Goal: Navigation & Orientation: Find specific page/section

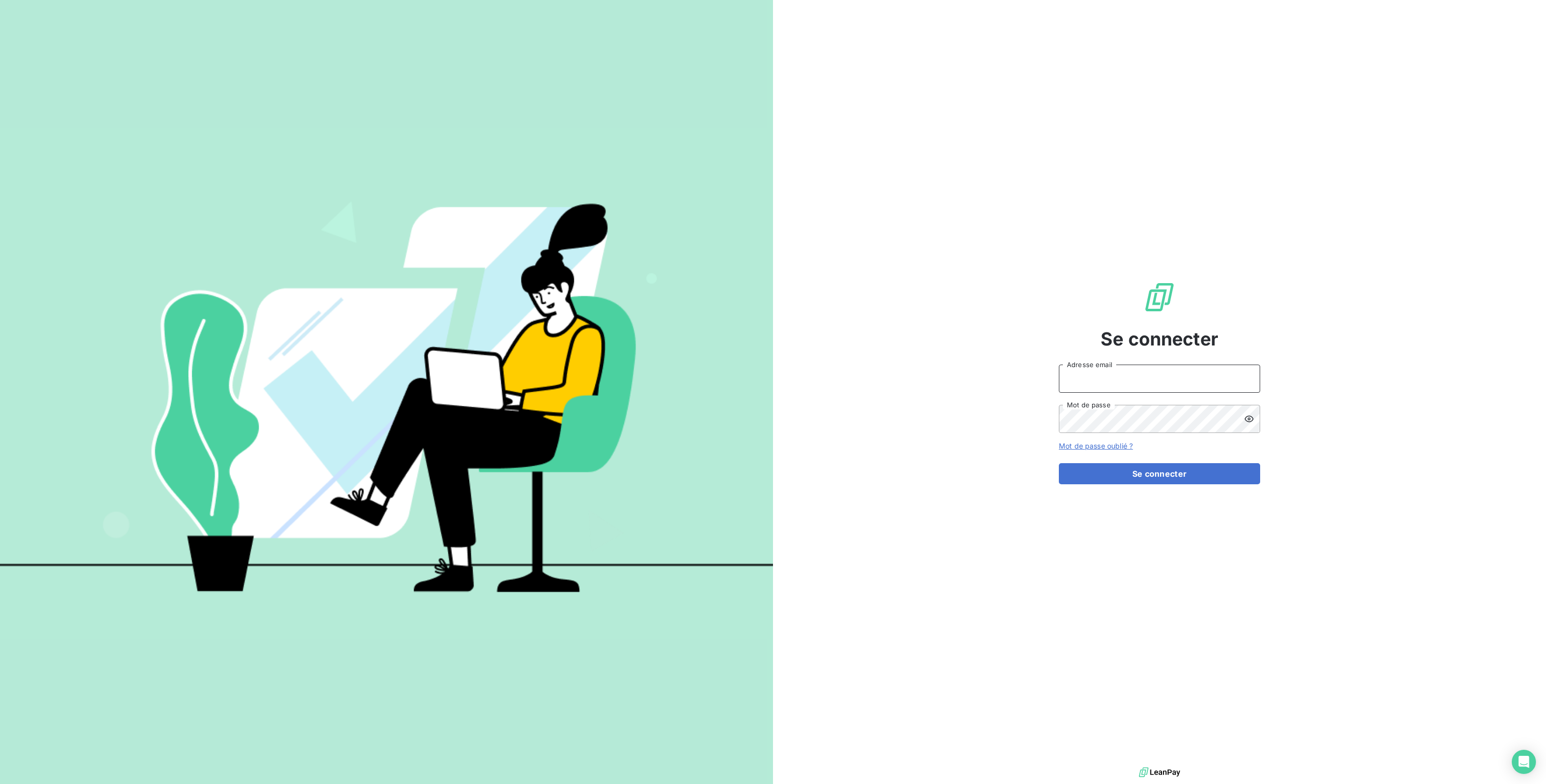
click at [1077, 375] on input "Adresse email" at bounding box center [1160, 379] width 202 height 28
type input "[PERSON_NAME][EMAIL_ADDRESS][DOMAIN_NAME]"
click at [1168, 475] on button "Se connecter" at bounding box center [1160, 474] width 202 height 21
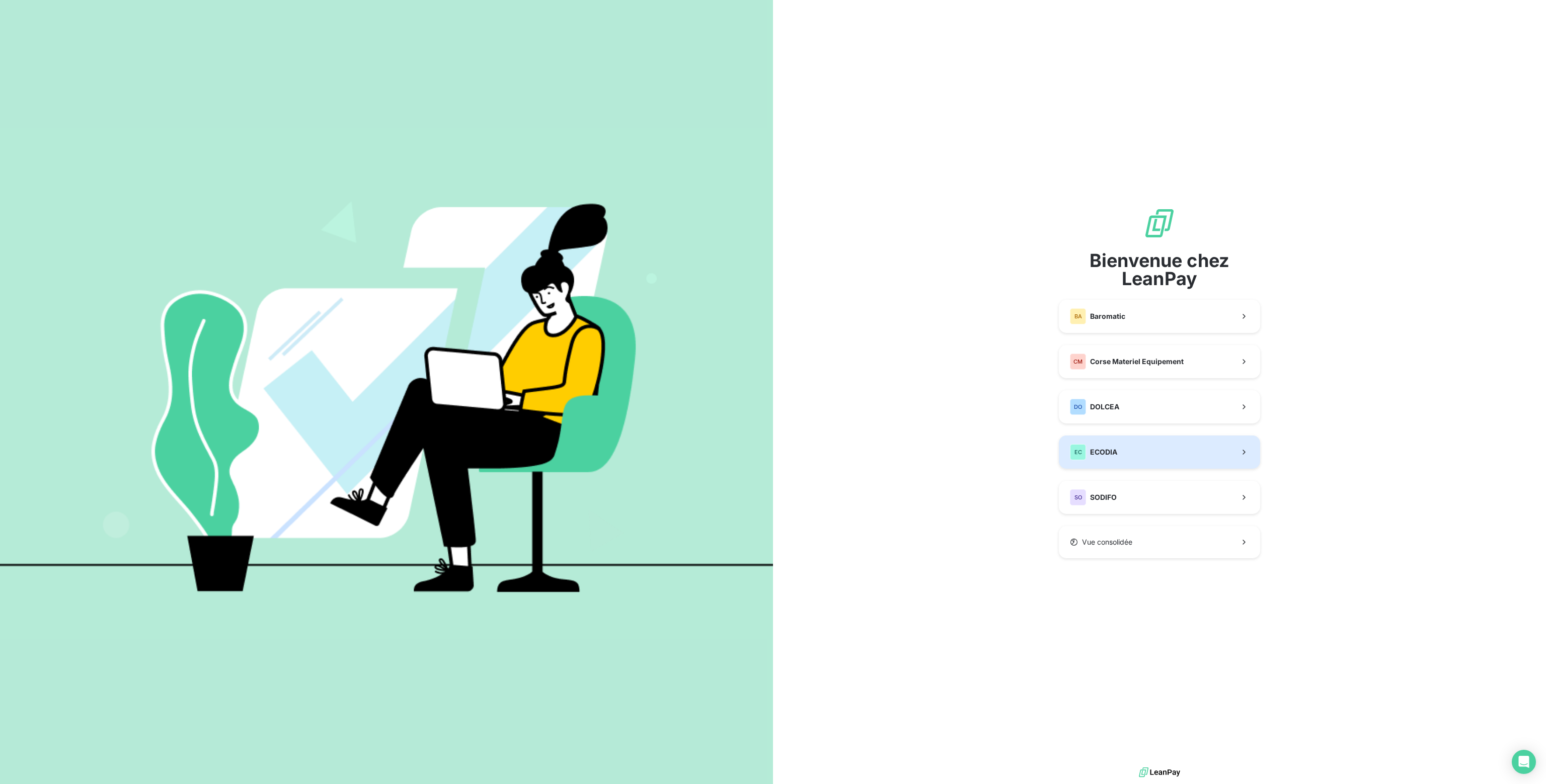
click at [1116, 456] on span "ECODIA" at bounding box center [1103, 453] width 27 height 10
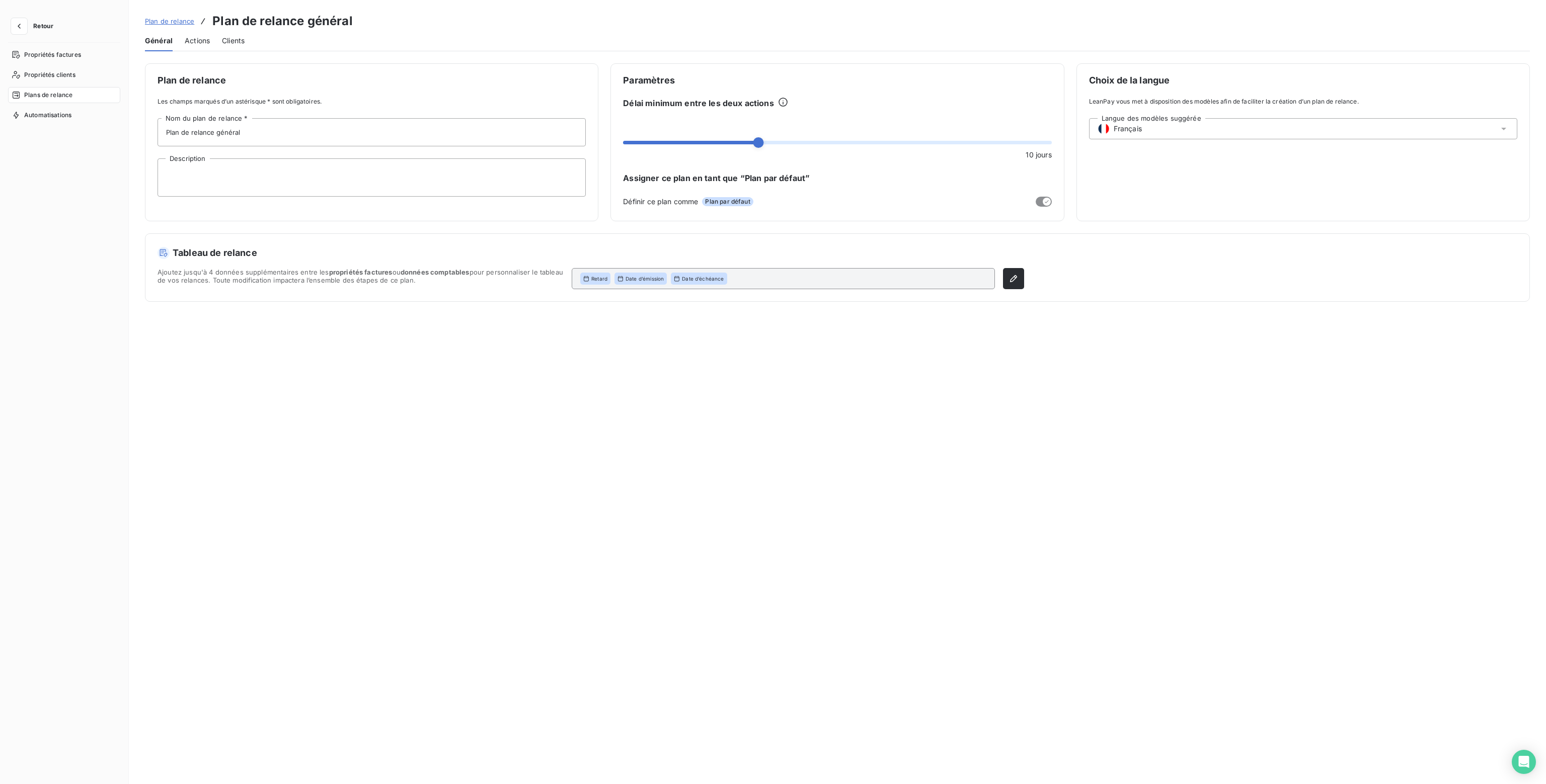
click at [37, 27] on span "Retour" at bounding box center [43, 25] width 20 height 6
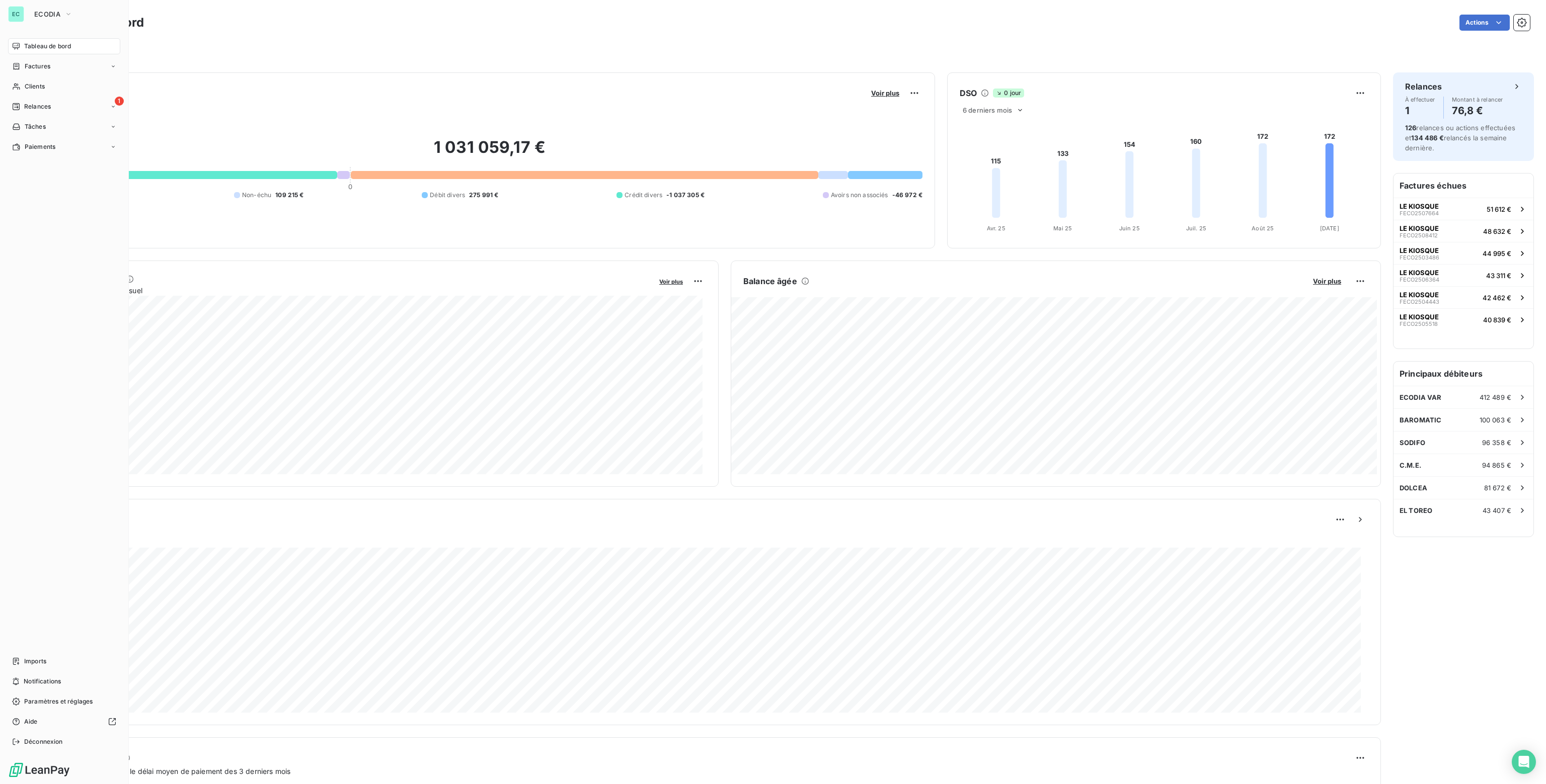
click at [43, 46] on span "Tableau de bord" at bounding box center [47, 46] width 47 height 9
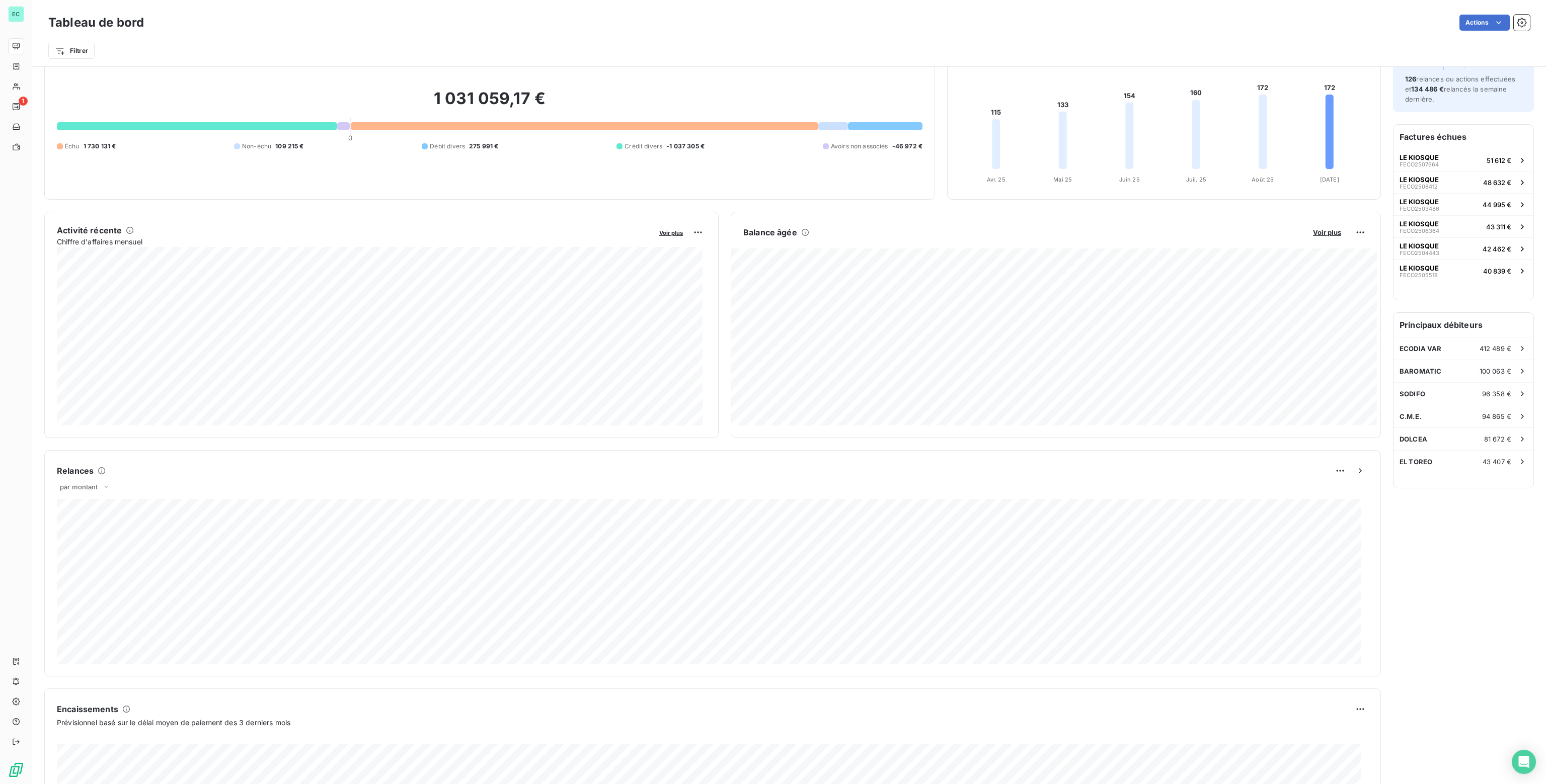
scroll to position [196, 0]
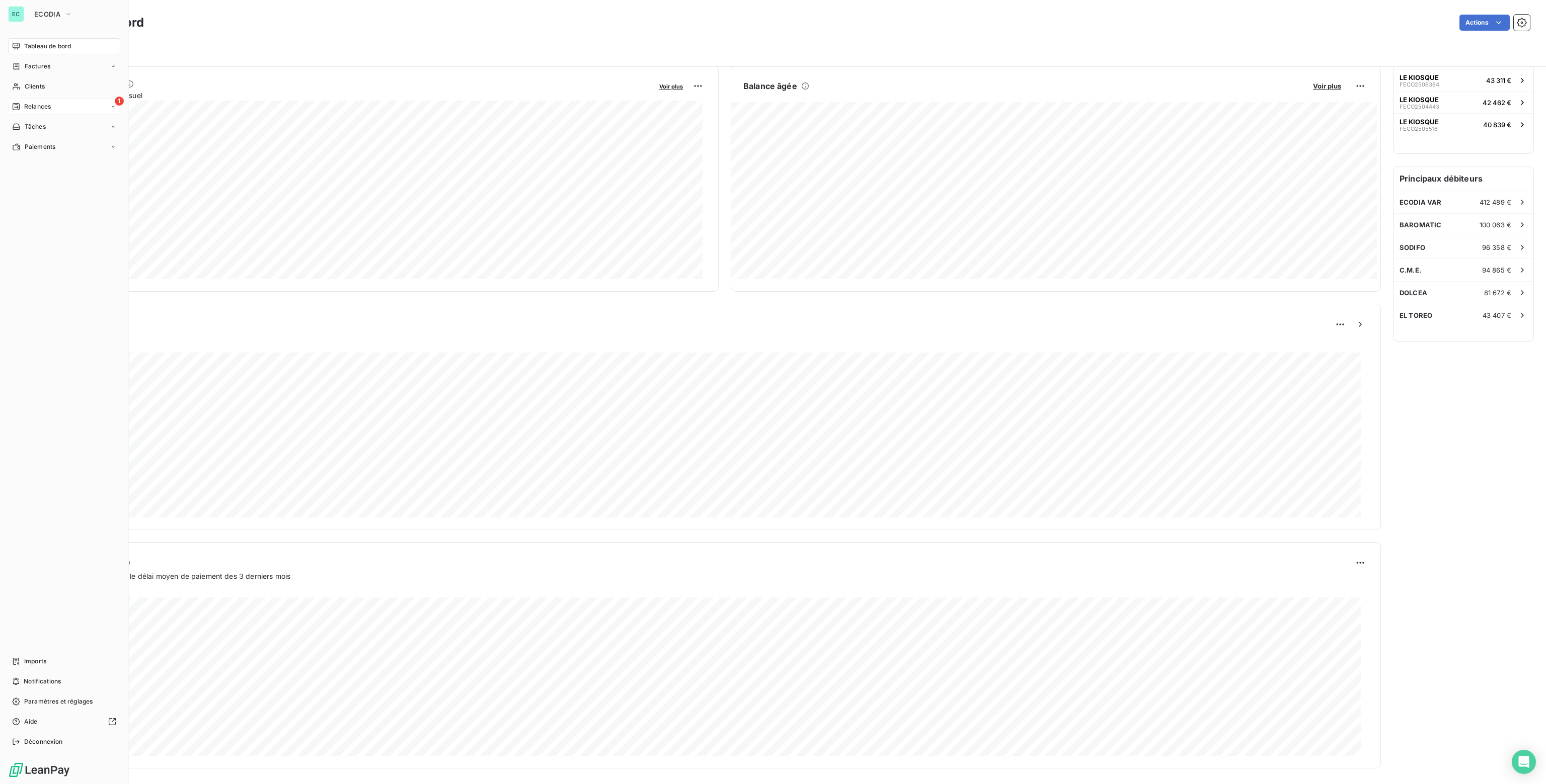
click at [34, 105] on span "Relances" at bounding box center [38, 106] width 27 height 9
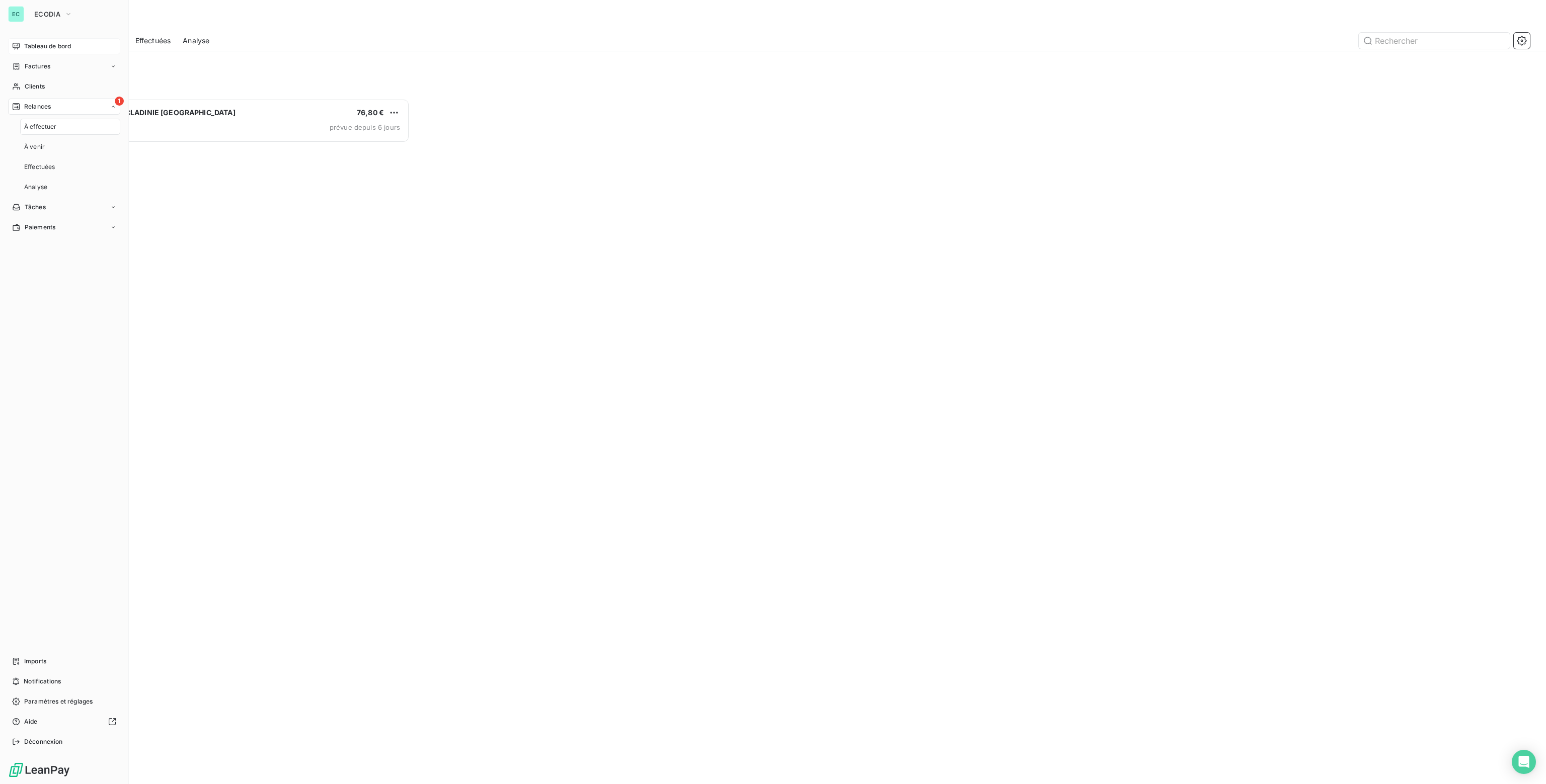
scroll to position [678, 353]
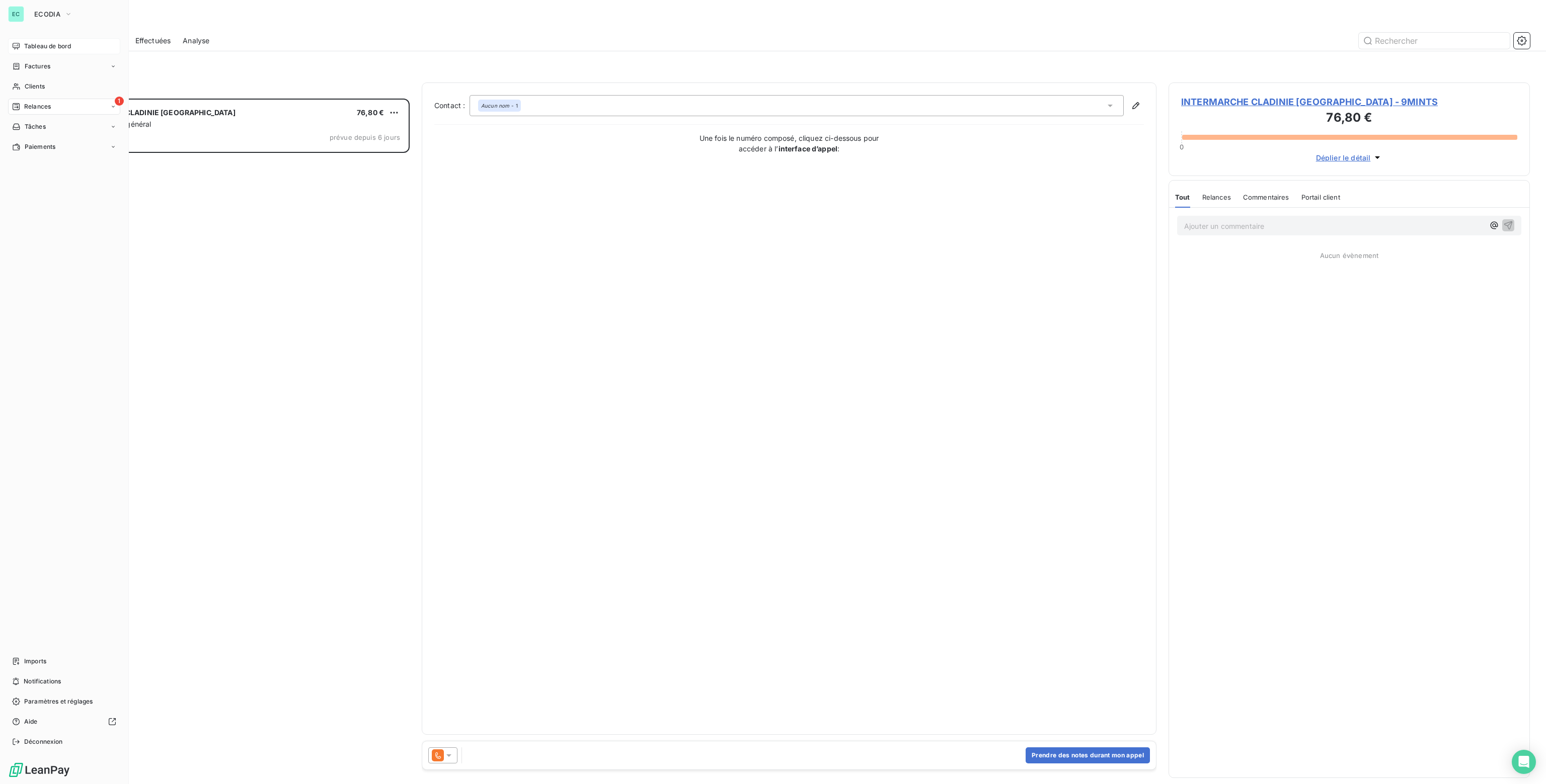
click at [36, 44] on span "Tableau de bord" at bounding box center [47, 46] width 47 height 9
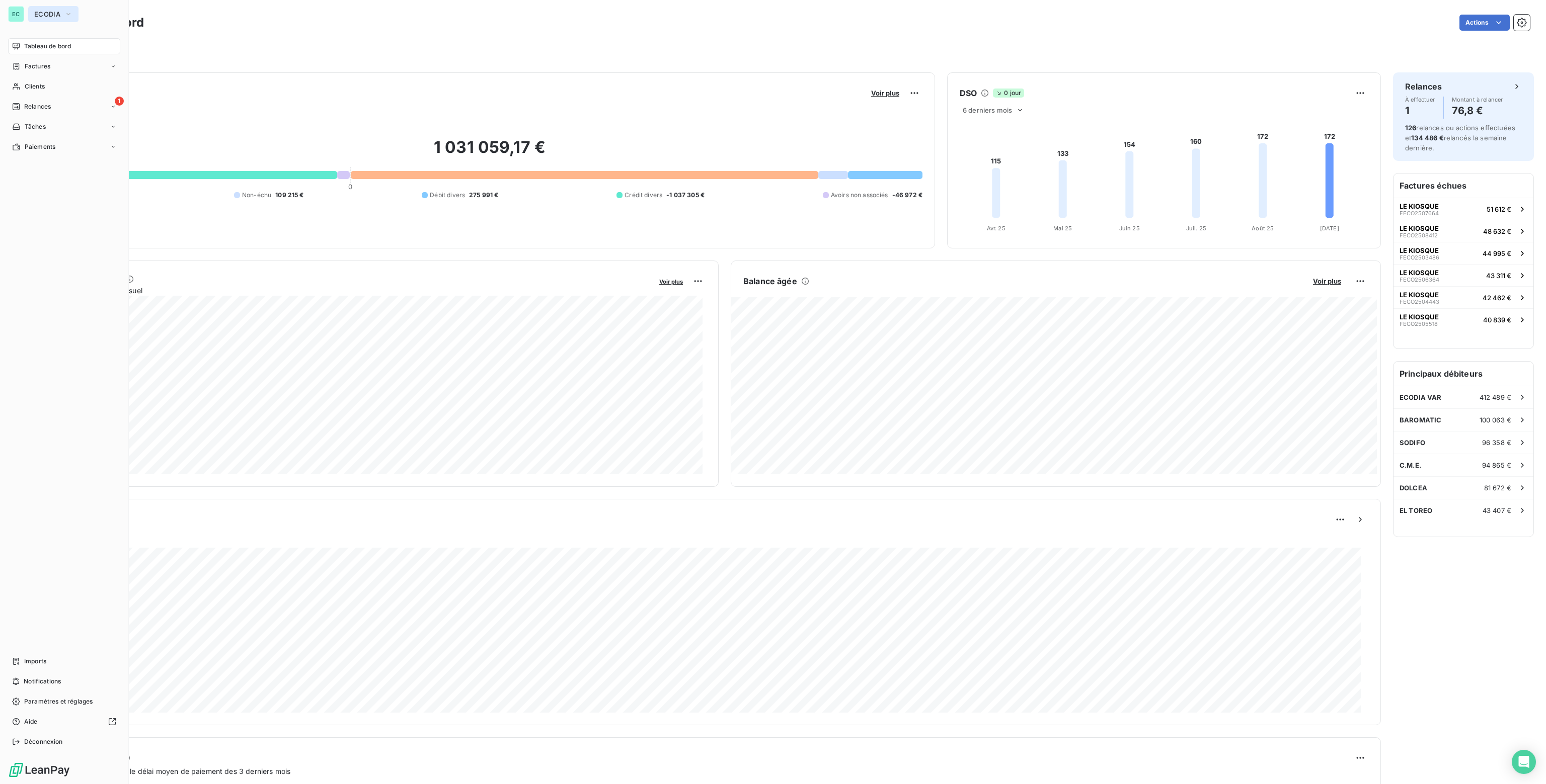
click at [39, 10] on button "ECODIA" at bounding box center [53, 13] width 50 height 16
click at [37, 740] on span "Déconnexion" at bounding box center [43, 742] width 39 height 9
